Goal: Information Seeking & Learning: Learn about a topic

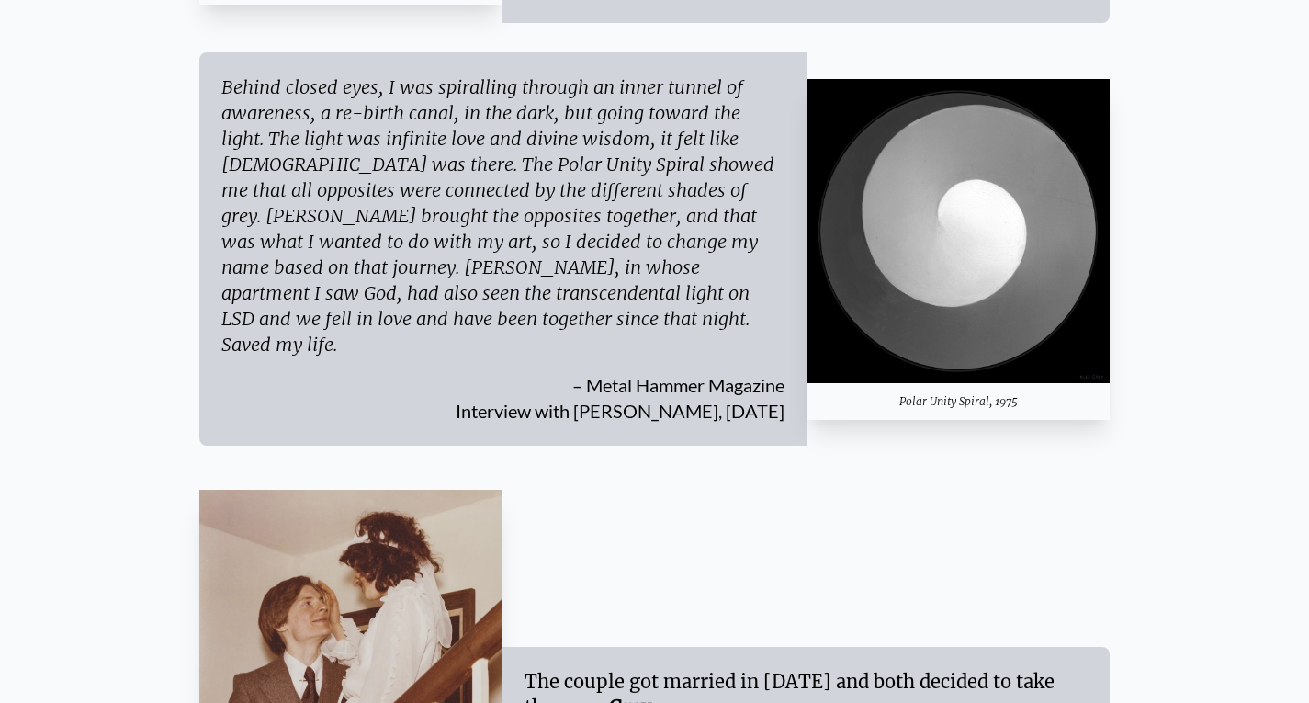
scroll to position [3042, 0]
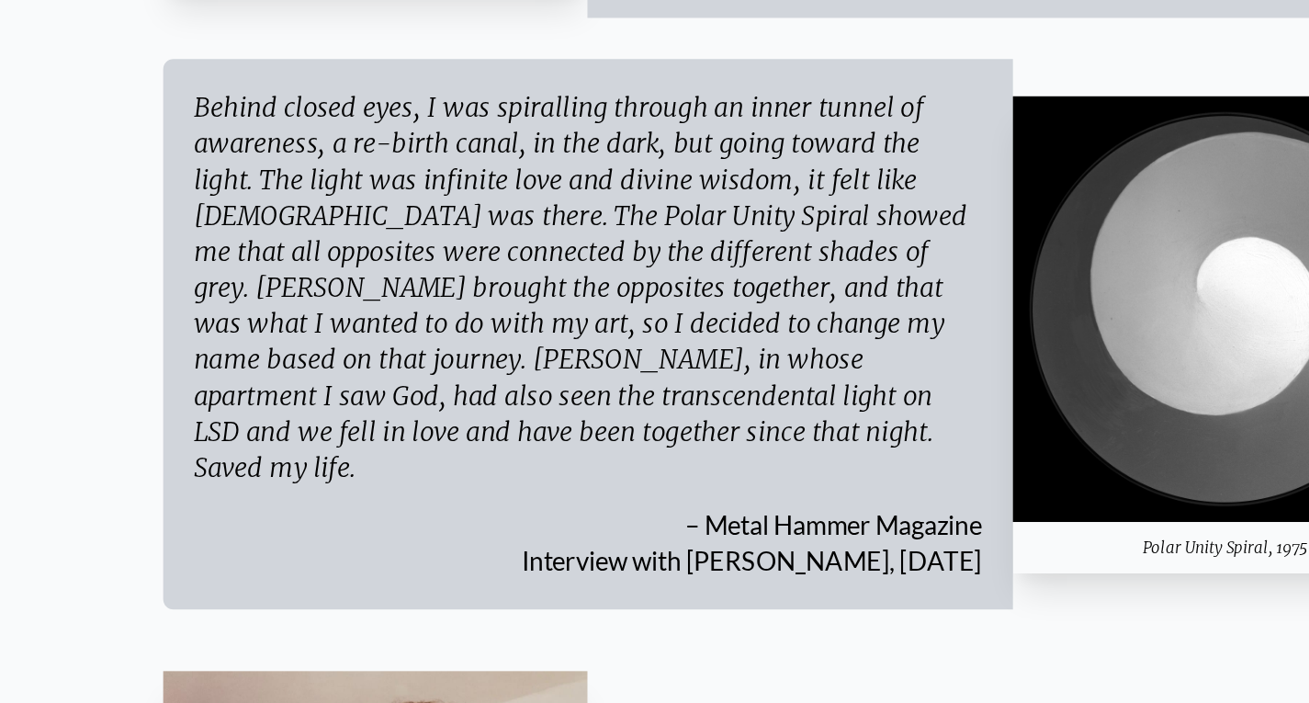
click at [336, 71] on div "Behind closed eyes, I was spiralling through an inner tunnel of awareness, a re…" at bounding box center [502, 212] width 563 height 283
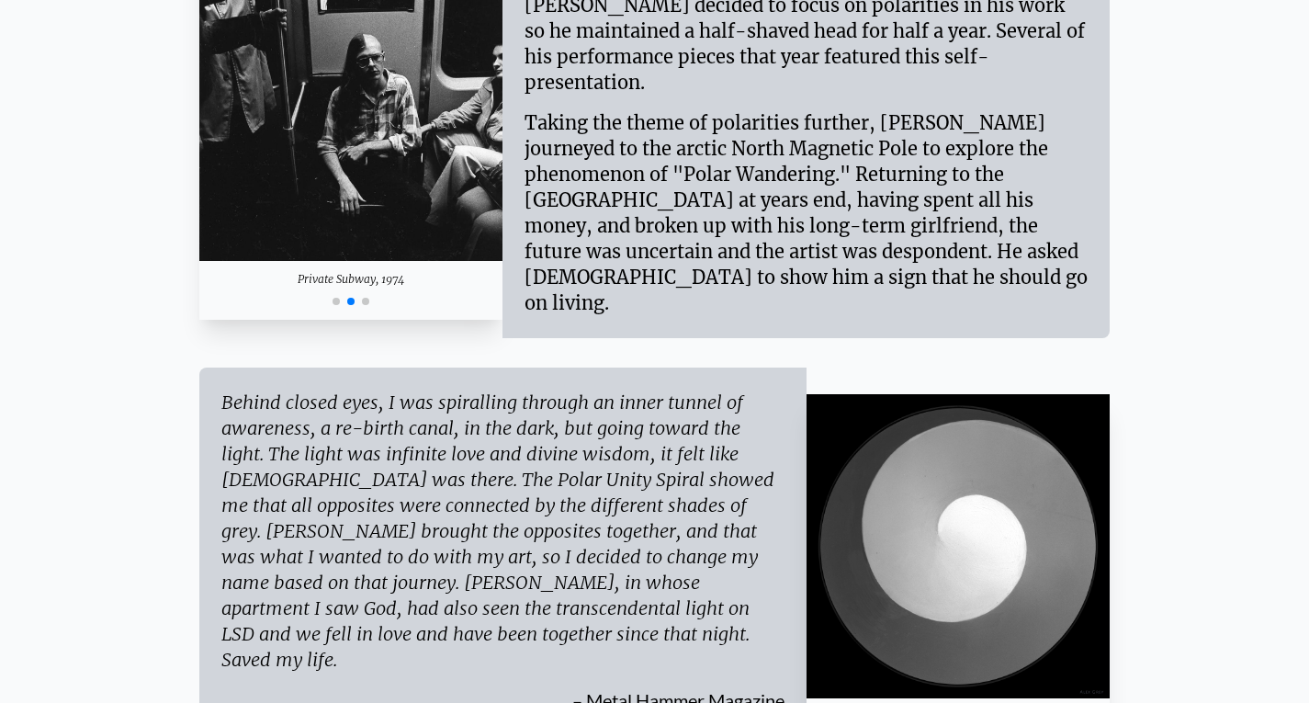
scroll to position [2684, 0]
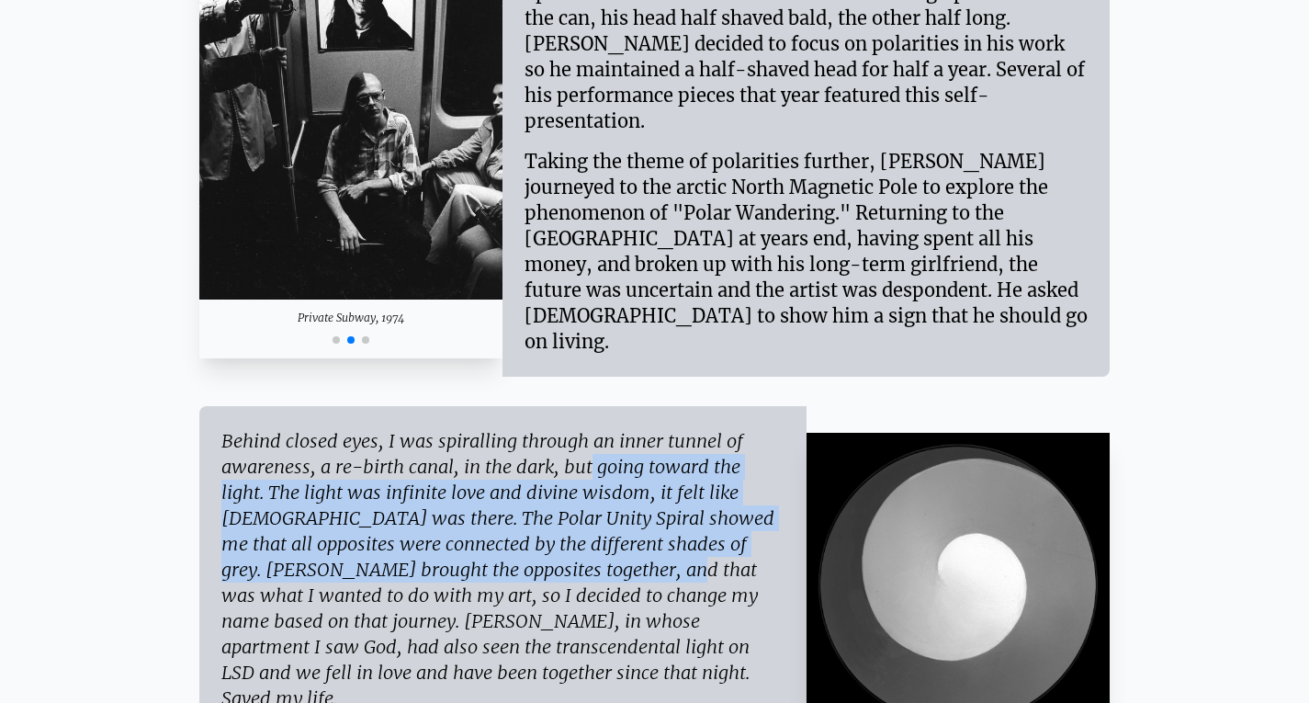
drag, startPoint x: 458, startPoint y: 431, endPoint x: 473, endPoint y: 523, distance: 93.2
click at [473, 523] on div "Behind closed eyes, I was spiralling through an inner tunnel of awareness, a re…" at bounding box center [502, 569] width 563 height 283
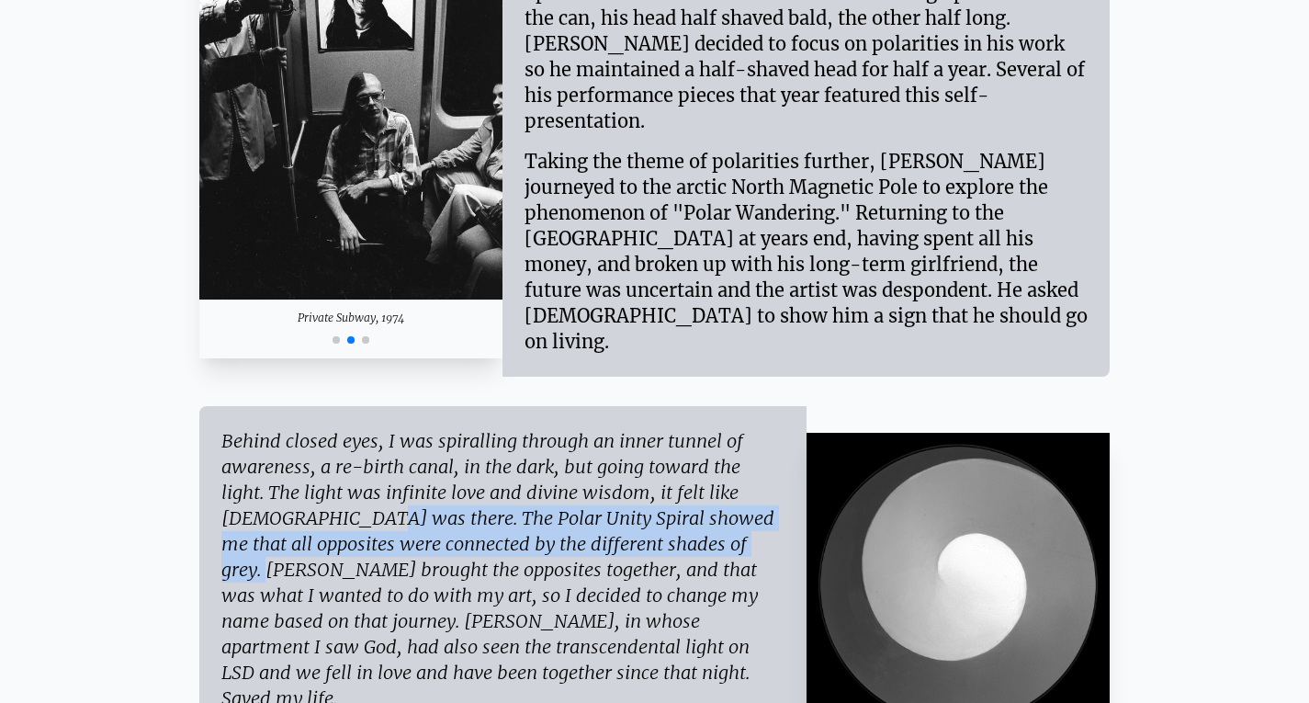
drag, startPoint x: 735, startPoint y: 459, endPoint x: 617, endPoint y: 510, distance: 128.4
click at [617, 510] on div "Behind closed eyes, I was spiralling through an inner tunnel of awareness, a re…" at bounding box center [502, 569] width 563 height 283
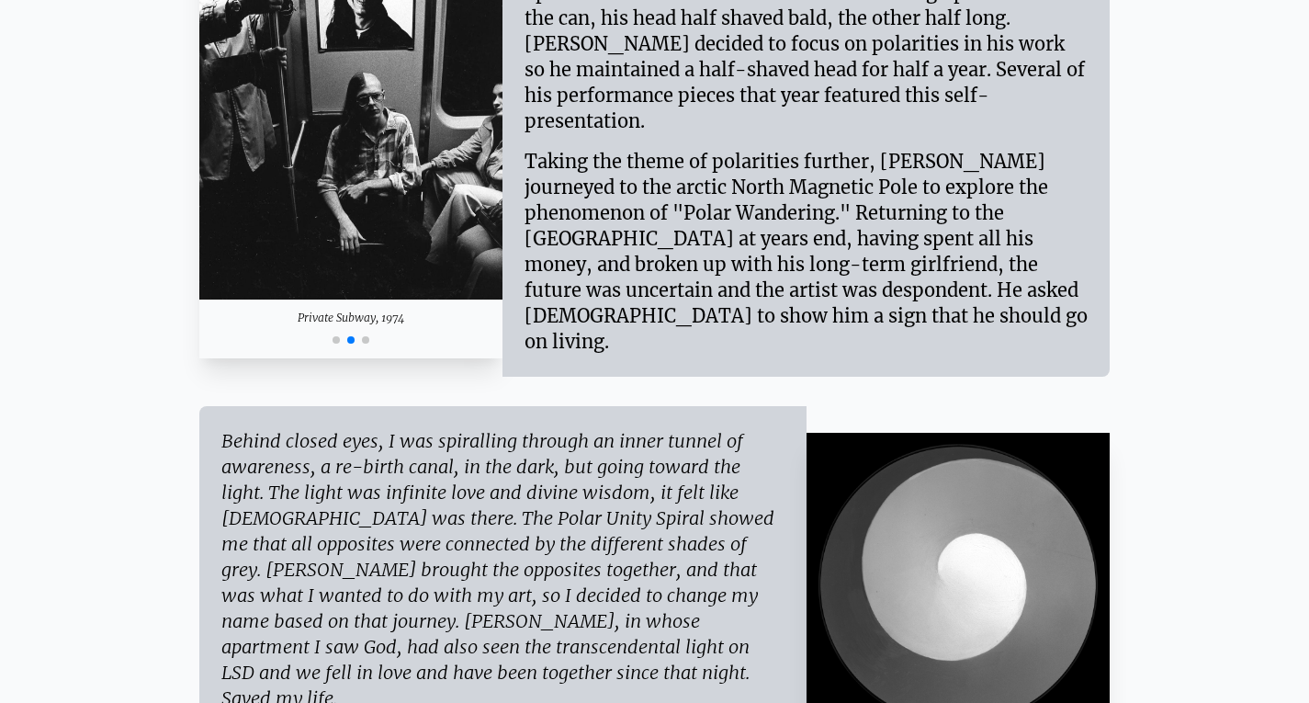
click at [617, 510] on div "Behind closed eyes, I was spiralling through an inner tunnel of awareness, a re…" at bounding box center [502, 569] width 563 height 283
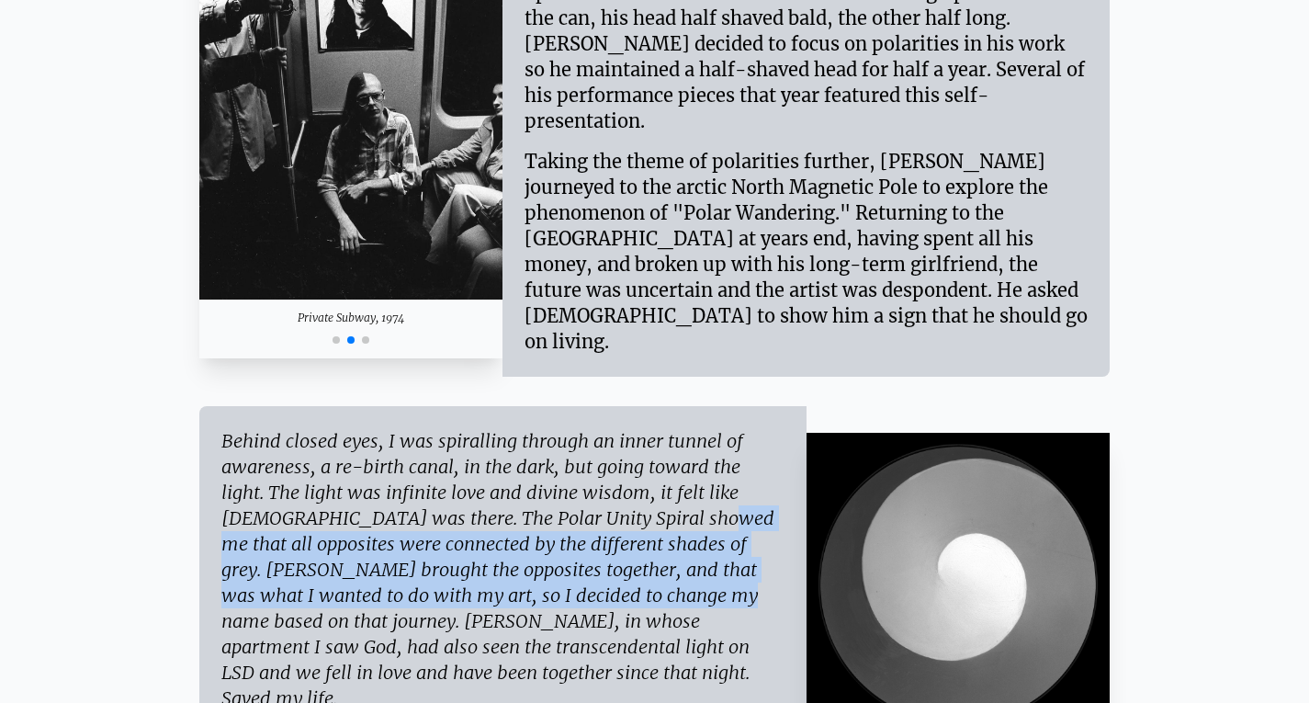
drag, startPoint x: 506, startPoint y: 473, endPoint x: 506, endPoint y: 567, distance: 93.7
click at [506, 567] on div "Behind closed eyes, I was spiralling through an inner tunnel of awareness, a re…" at bounding box center [502, 569] width 563 height 283
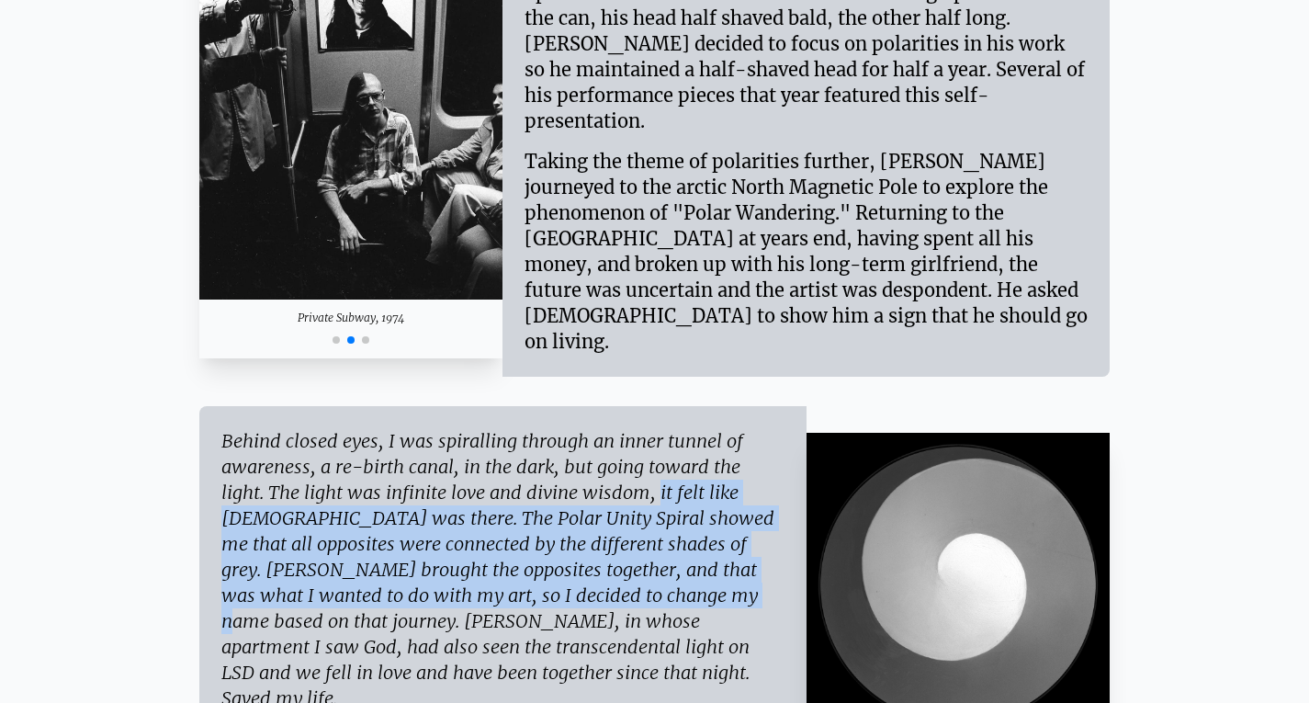
drag, startPoint x: 508, startPoint y: 459, endPoint x: 520, endPoint y: 556, distance: 98.1
click at [520, 556] on div "Behind closed eyes, I was spiralling through an inner tunnel of awareness, a re…" at bounding box center [502, 569] width 563 height 283
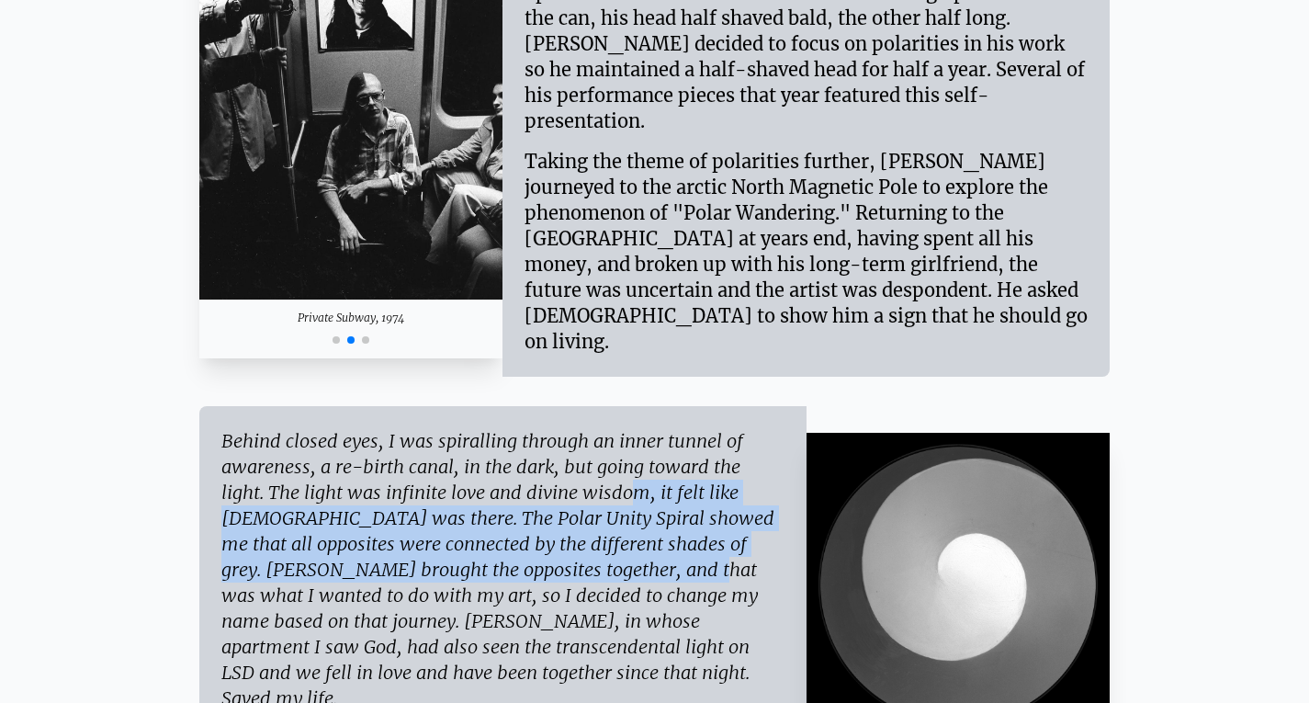
drag, startPoint x: 487, startPoint y: 462, endPoint x: 494, endPoint y: 535, distance: 73.0
click at [494, 535] on div "Behind closed eyes, I was spiralling through an inner tunnel of awareness, a re…" at bounding box center [502, 569] width 563 height 283
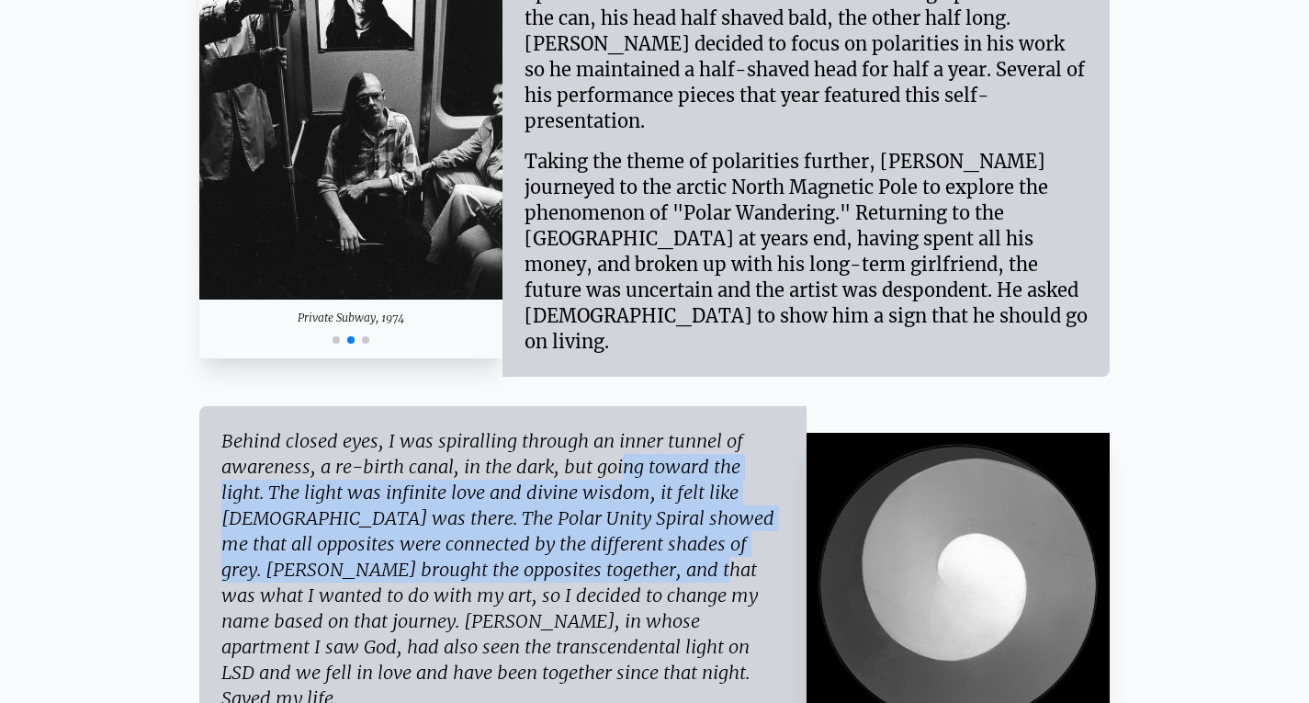
drag, startPoint x: 494, startPoint y: 535, endPoint x: 485, endPoint y: 436, distance: 99.7
click at [485, 436] on div "Behind closed eyes, I was spiralling through an inner tunnel of awareness, a re…" at bounding box center [502, 569] width 563 height 283
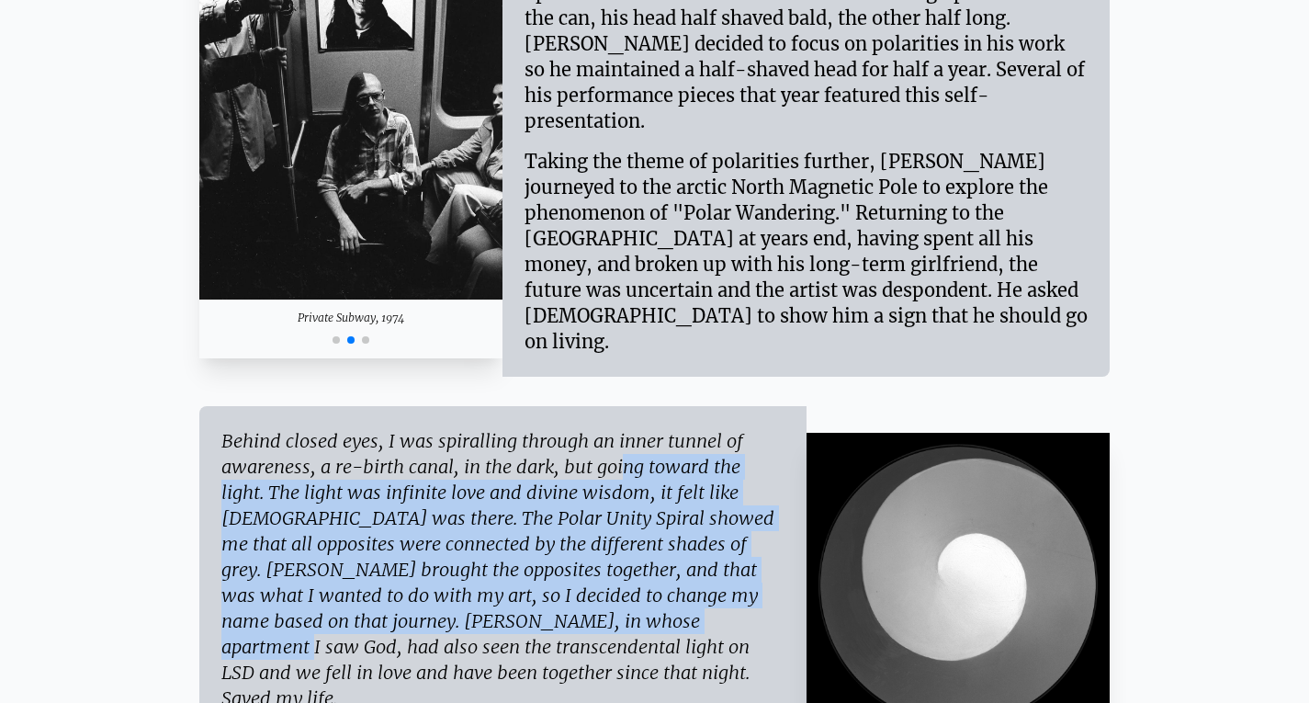
drag, startPoint x: 485, startPoint y: 436, endPoint x: 488, endPoint y: 580, distance: 144.3
click at [488, 580] on div "Behind closed eyes, I was spiralling through an inner tunnel of awareness, a re…" at bounding box center [502, 569] width 563 height 283
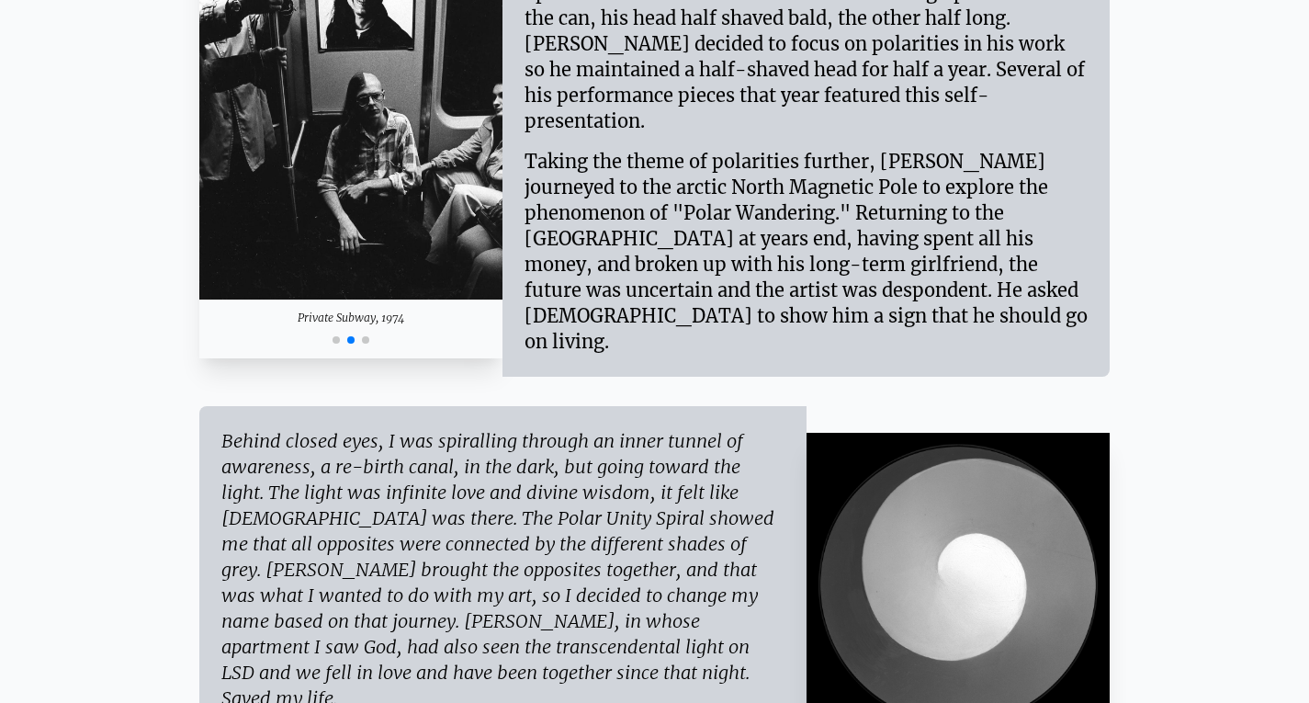
click at [488, 580] on div "Behind closed eyes, I was spiralling through an inner tunnel of awareness, a re…" at bounding box center [502, 569] width 563 height 283
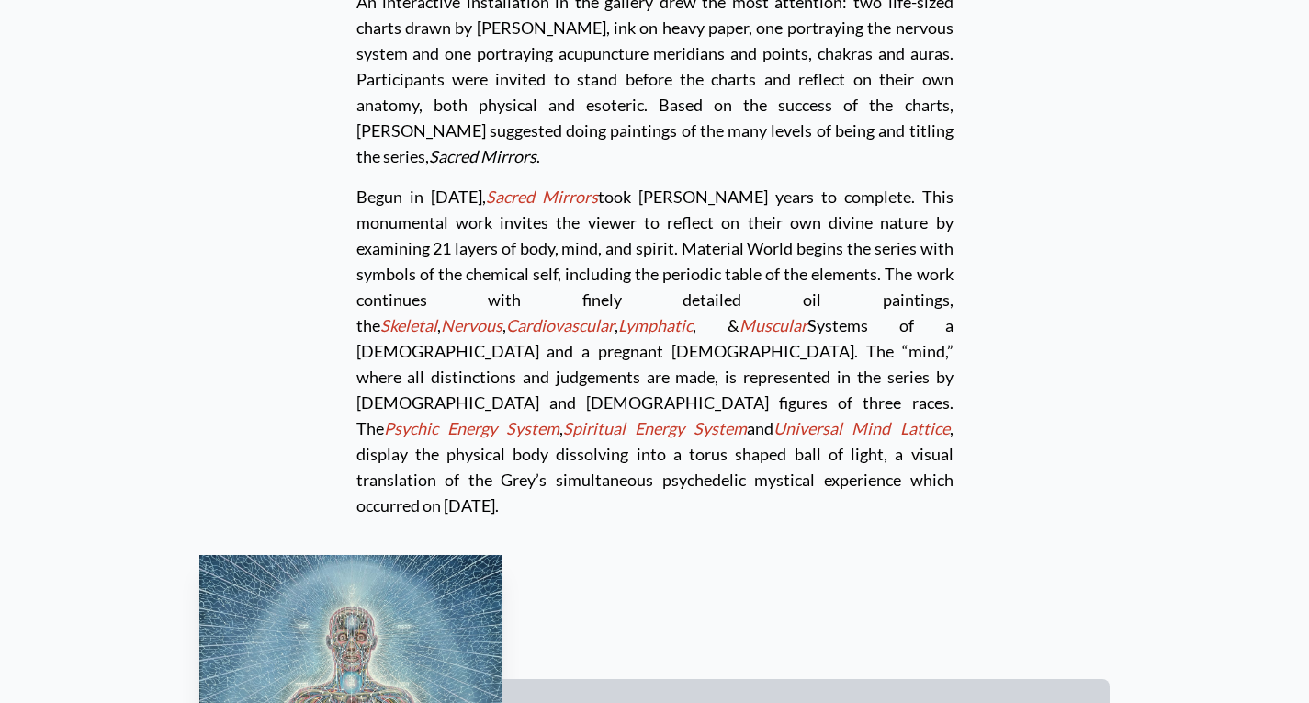
scroll to position [5042, 0]
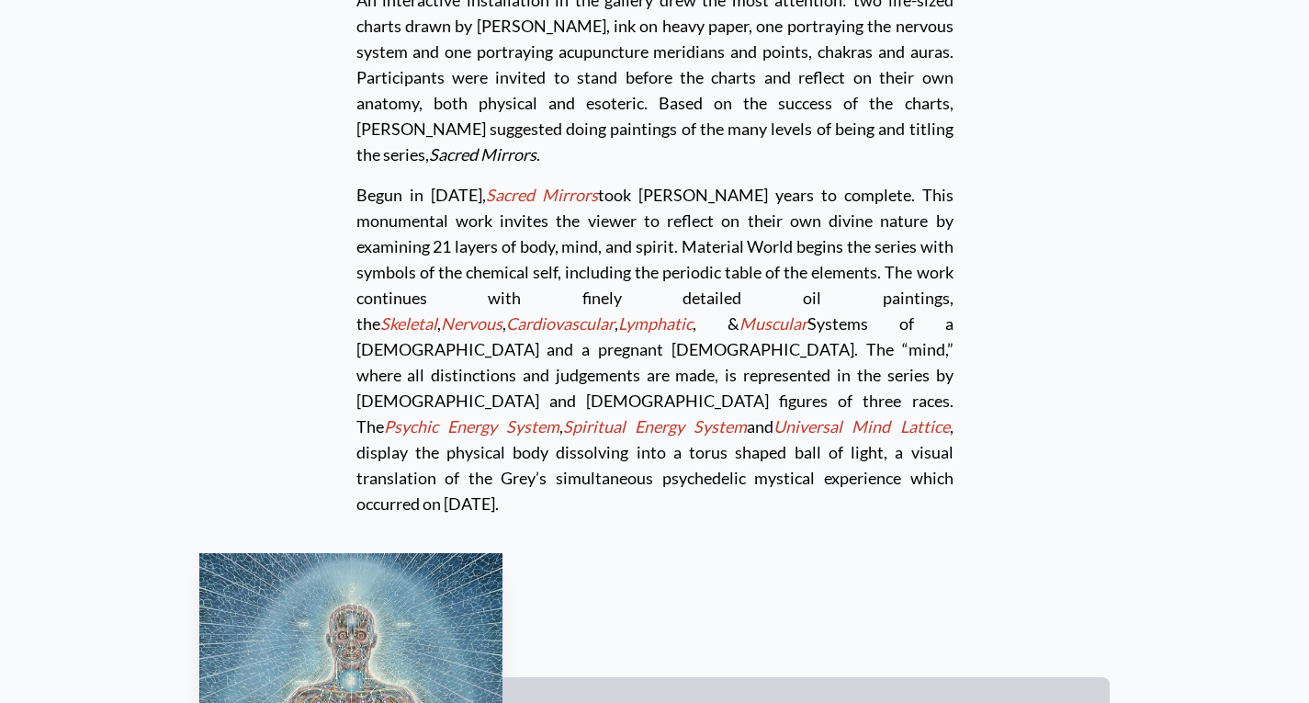
drag, startPoint x: 913, startPoint y: 323, endPoint x: 915, endPoint y: 211, distance: 111.2
click at [915, 211] on div "Begun in 1979, Sacred Mirrors took Alex ten years to complete. This monumental …" at bounding box center [655, 341] width 597 height 349
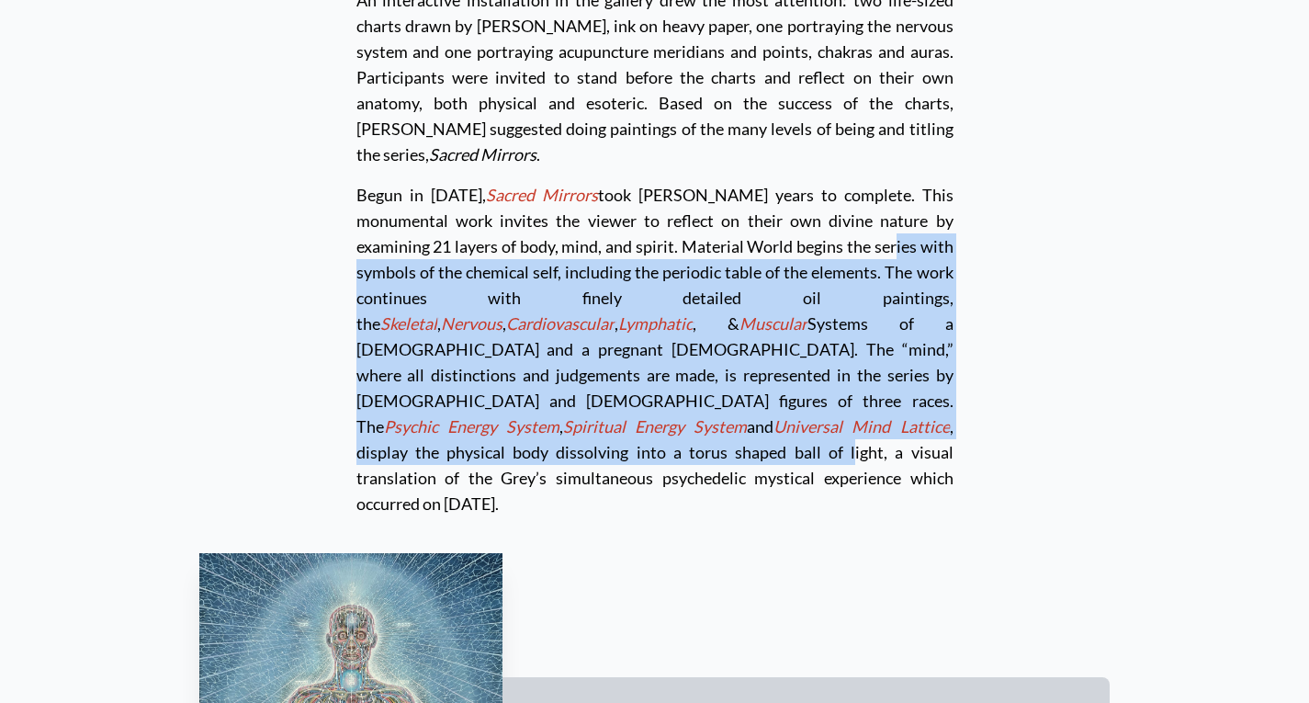
drag, startPoint x: 716, startPoint y: 133, endPoint x: 736, endPoint y: 291, distance: 159.3
click at [736, 291] on div "Begun in 1979, Sacred Mirrors took Alex ten years to complete. This monumental …" at bounding box center [655, 341] width 597 height 349
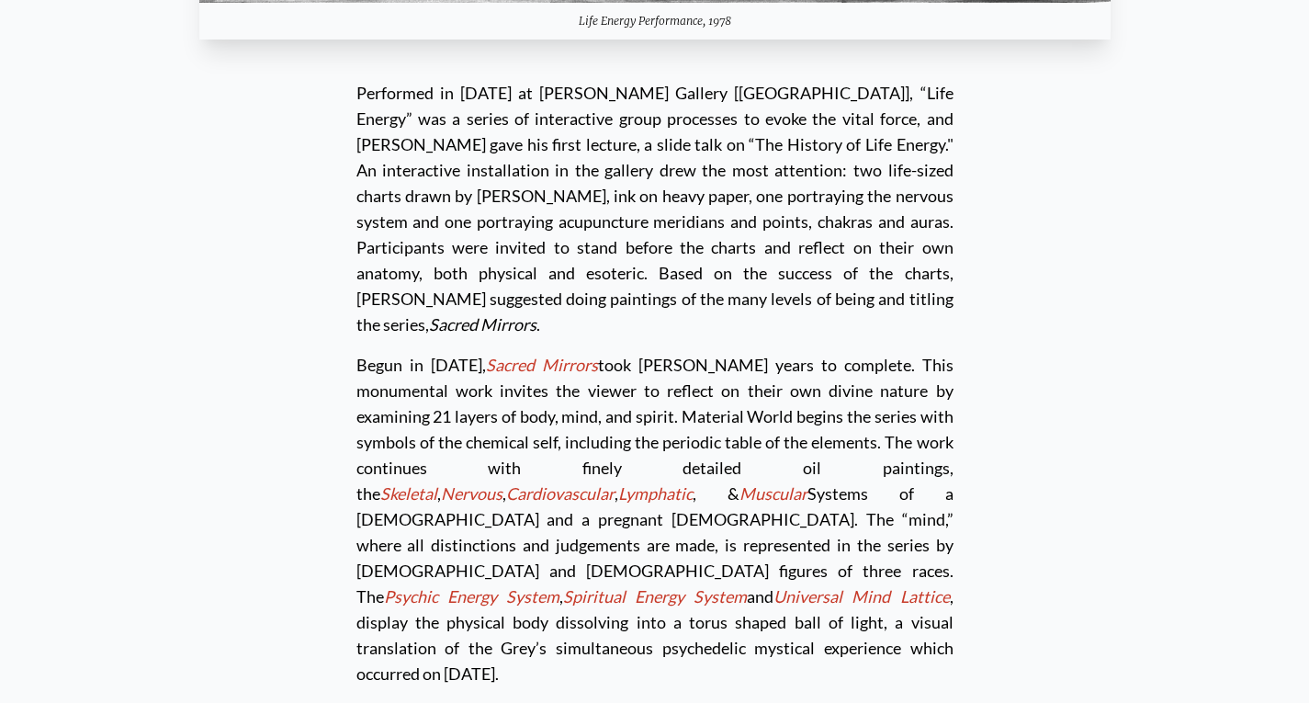
scroll to position [4875, 0]
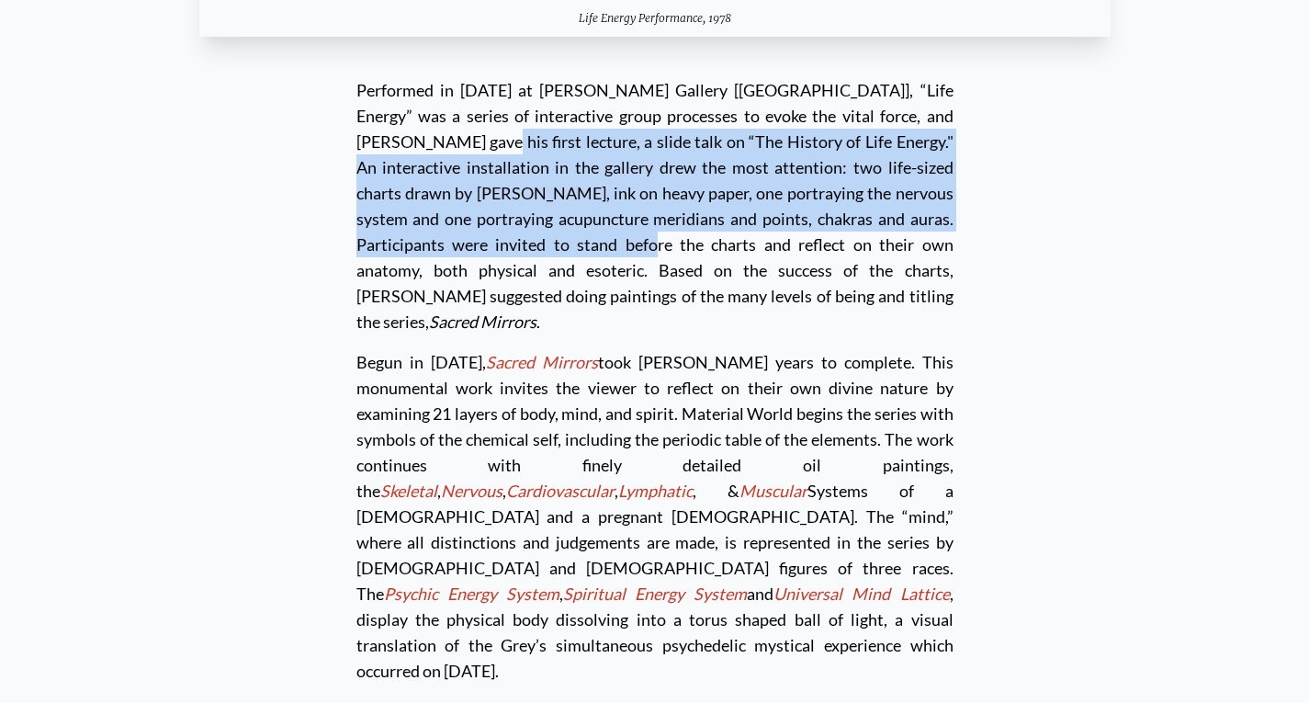
drag, startPoint x: 884, startPoint y: 24, endPoint x: 899, endPoint y: 121, distance: 98.5
click at [899, 121] on div "Performed in 1978 at Helen Schlein Gallery [Boston], “Life Energy” was a series…" at bounding box center [655, 205] width 597 height 257
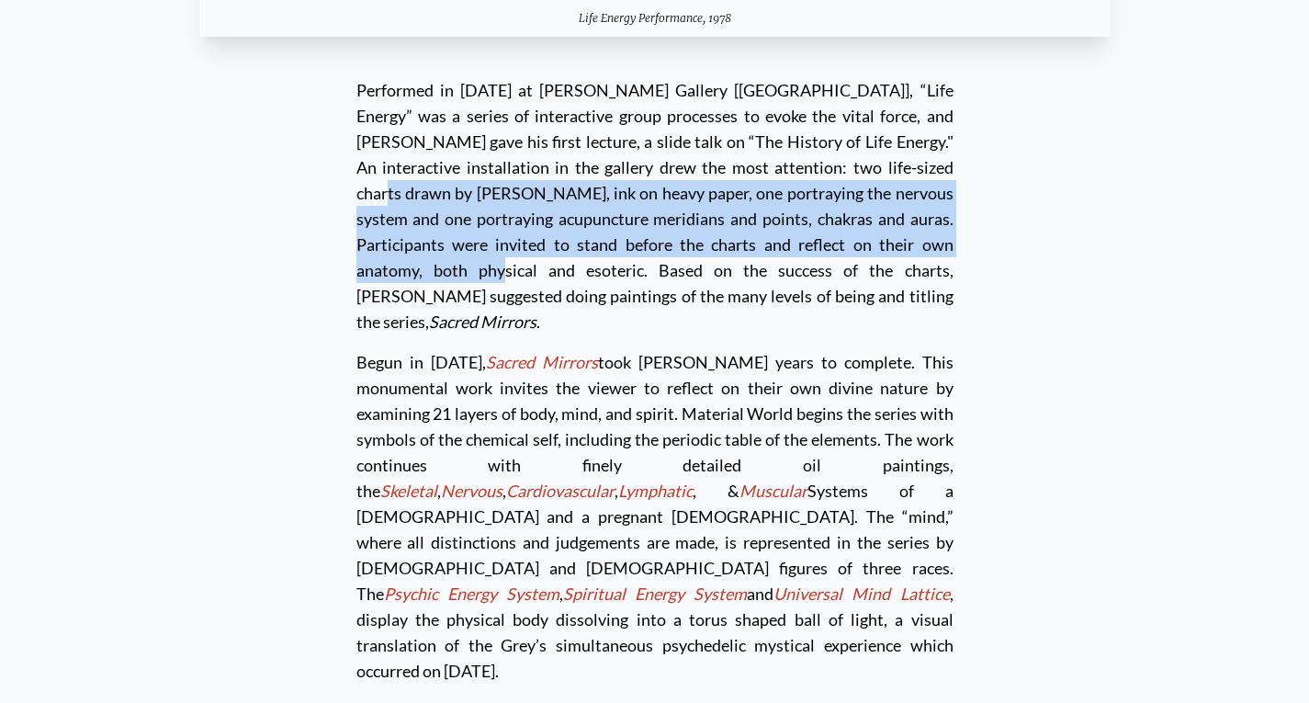
drag, startPoint x: 713, startPoint y: 75, endPoint x: 685, endPoint y: 153, distance: 82.8
click at [685, 153] on div "Performed in 1978 at Helen Schlein Gallery [Boston], “Life Energy” was a series…" at bounding box center [655, 205] width 597 height 257
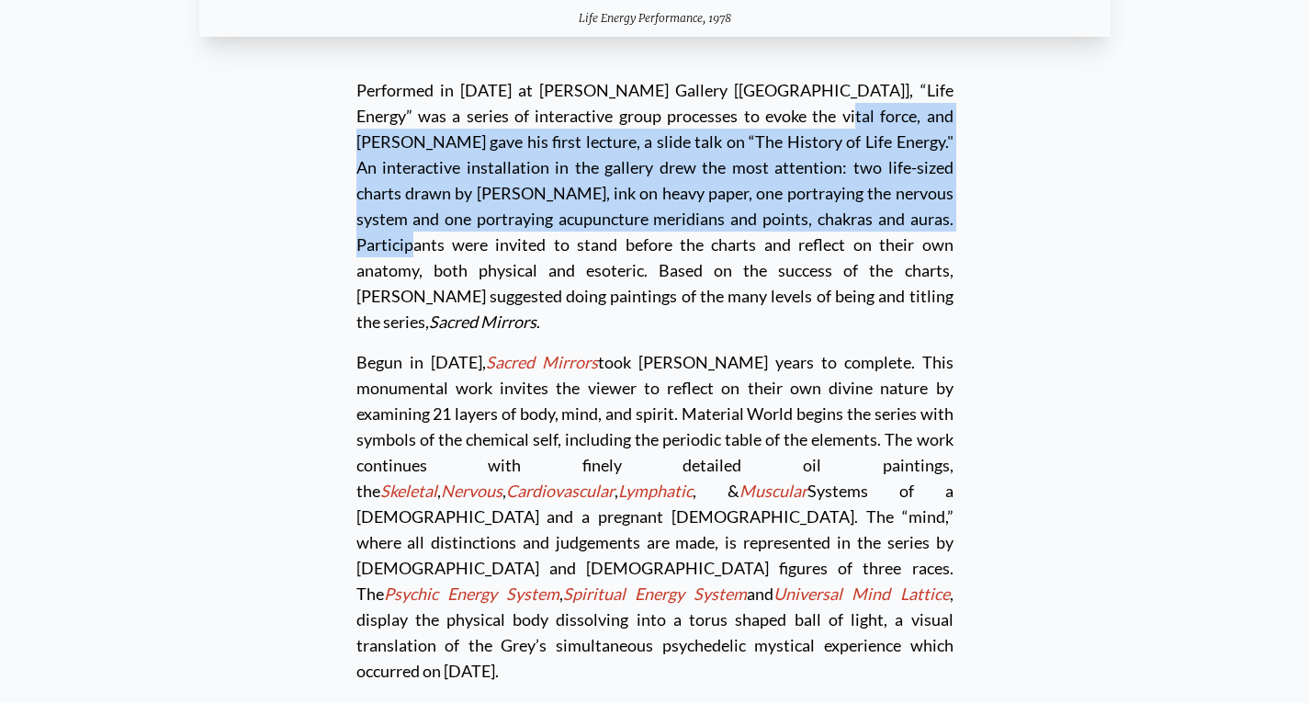
drag, startPoint x: 661, startPoint y: 28, endPoint x: 672, endPoint y: 139, distance: 110.8
click at [672, 139] on div "Performed in 1978 at Helen Schlein Gallery [Boston], “Life Energy” was a series…" at bounding box center [655, 205] width 597 height 257
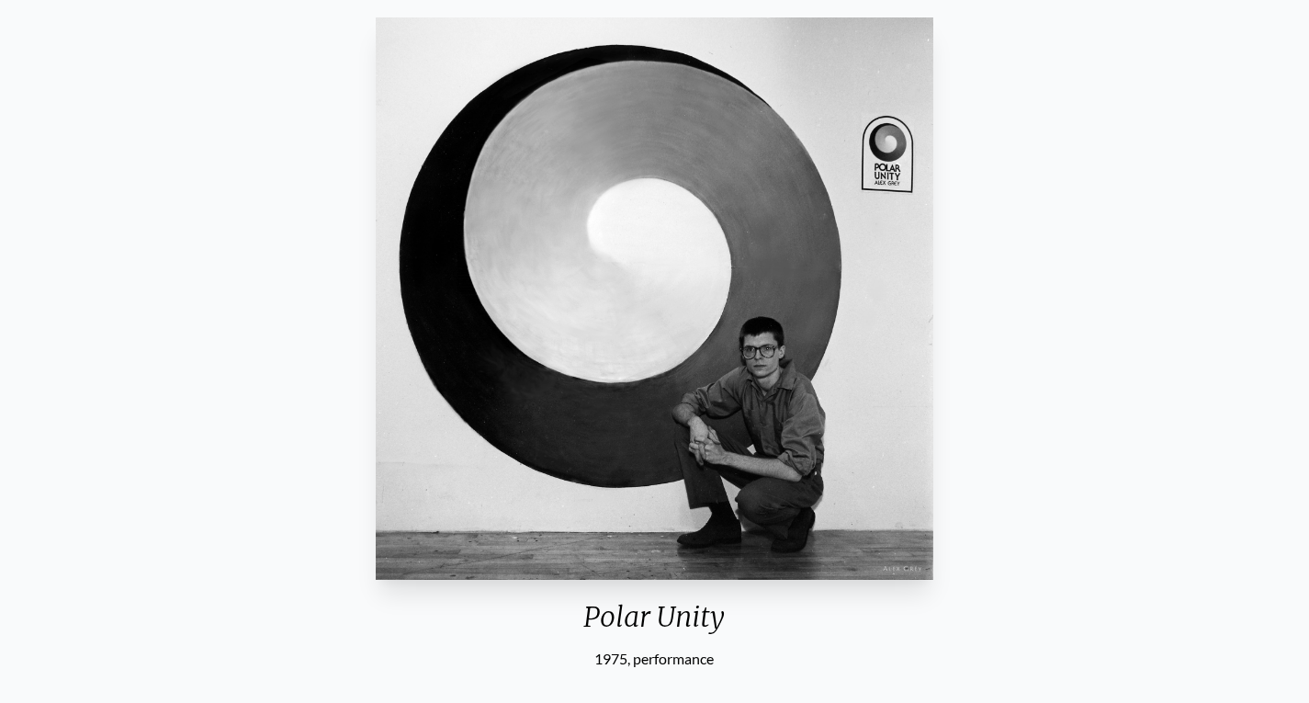
scroll to position [152, 0]
